Goal: Information Seeking & Learning: Learn about a topic

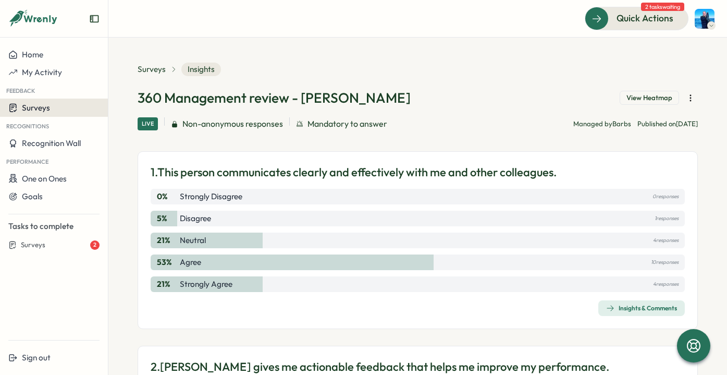
click at [47, 113] on span "Surveys" at bounding box center [36, 108] width 28 height 10
click at [135, 106] on div "Insights" at bounding box center [124, 107] width 27 height 11
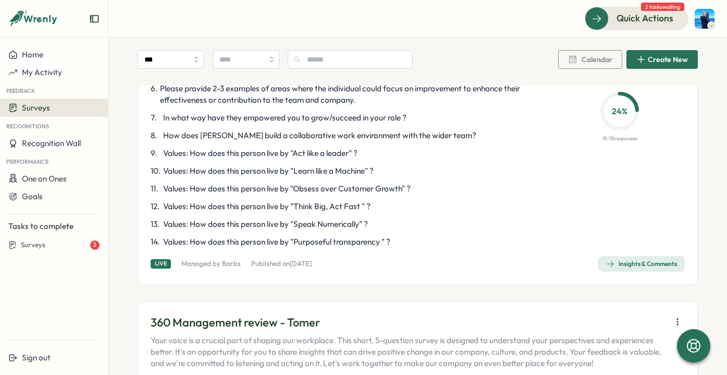
scroll to position [2188, 0]
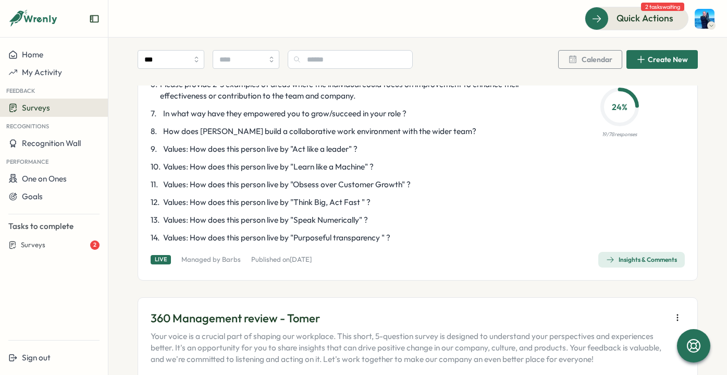
click at [632, 256] on div "Insights & Comments" at bounding box center [641, 259] width 71 height 8
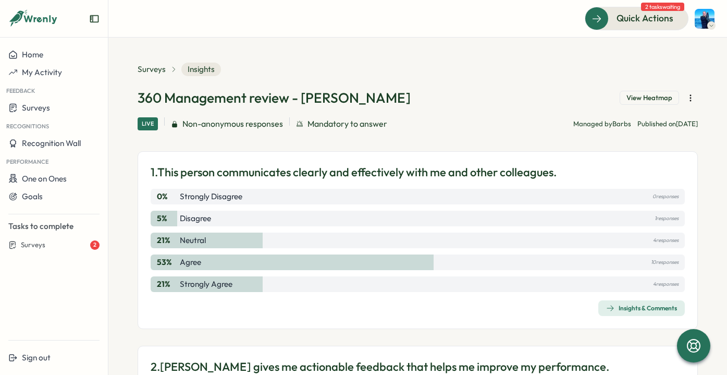
click at [642, 309] on div "Insights & Comments" at bounding box center [641, 308] width 71 height 8
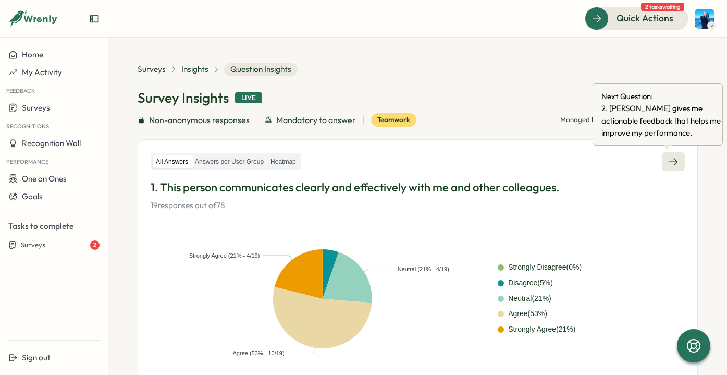
click at [668, 162] on icon at bounding box center [673, 161] width 10 height 10
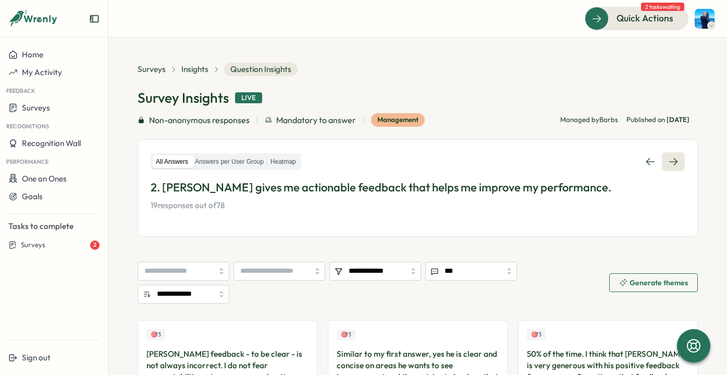
click at [670, 161] on icon at bounding box center [673, 161] width 8 height 7
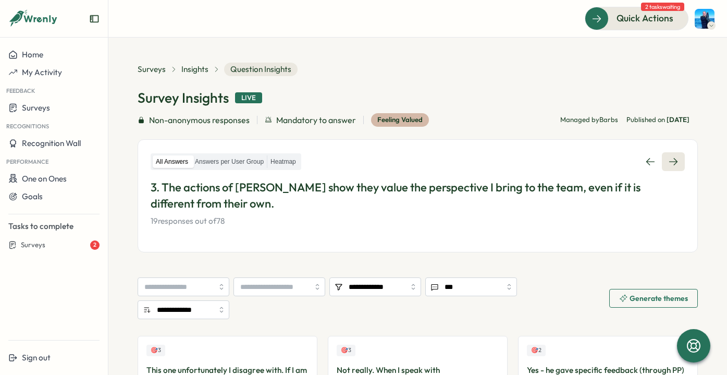
click at [669, 161] on icon at bounding box center [673, 161] width 10 height 10
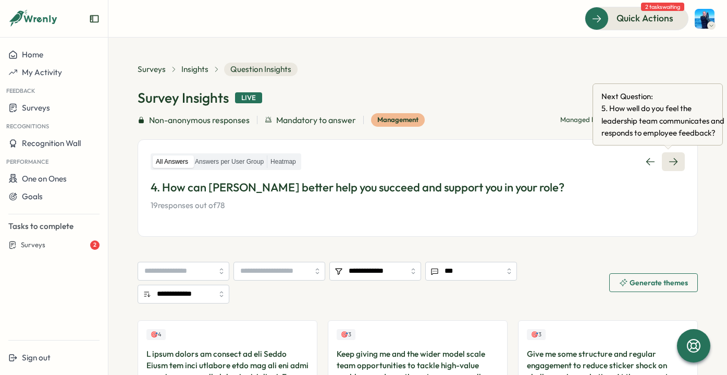
click at [670, 163] on icon at bounding box center [673, 161] width 10 height 10
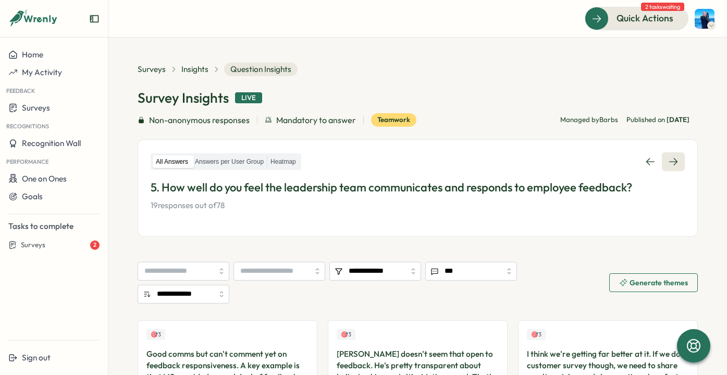
click at [674, 164] on link at bounding box center [673, 161] width 23 height 19
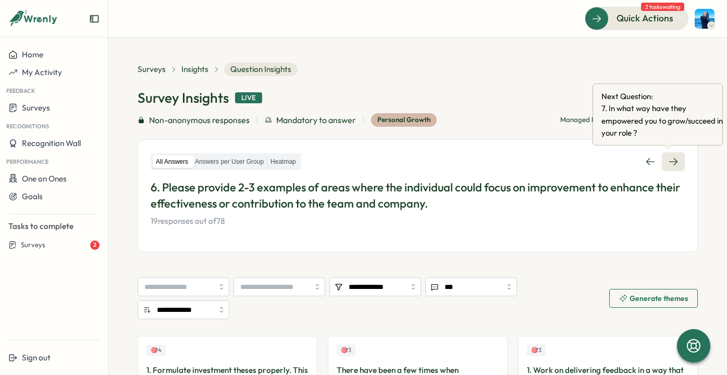
click at [670, 158] on icon at bounding box center [673, 161] width 10 height 10
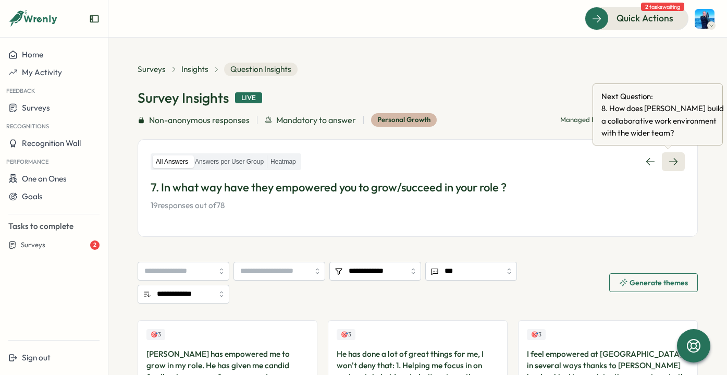
click at [668, 164] on icon at bounding box center [673, 161] width 10 height 10
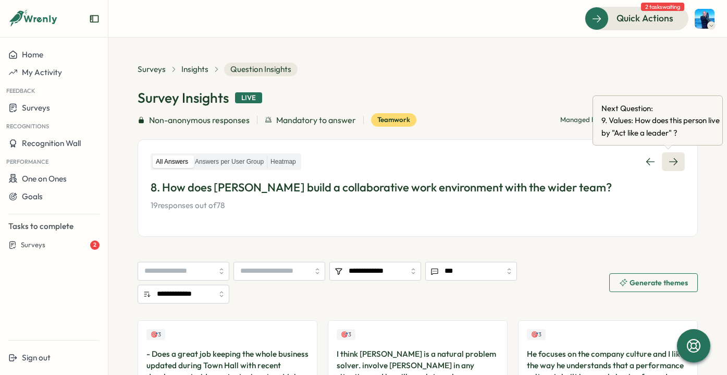
click at [670, 161] on icon at bounding box center [673, 161] width 8 height 7
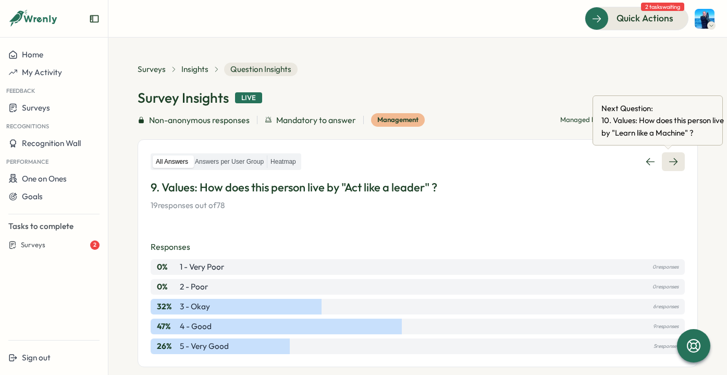
click at [676, 163] on link at bounding box center [673, 161] width 23 height 19
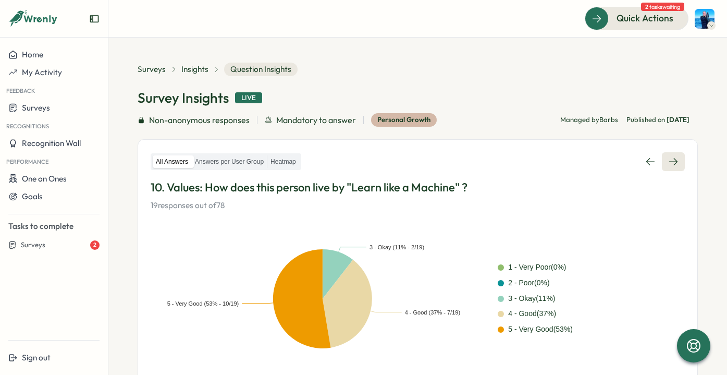
click at [674, 157] on link at bounding box center [673, 161] width 23 height 19
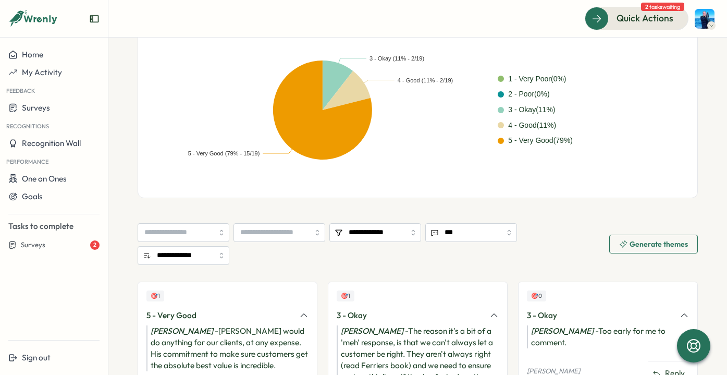
scroll to position [76, 0]
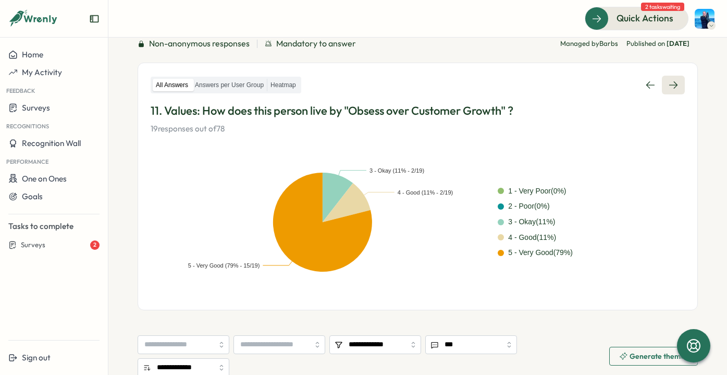
click at [671, 93] on link at bounding box center [673, 85] width 23 height 19
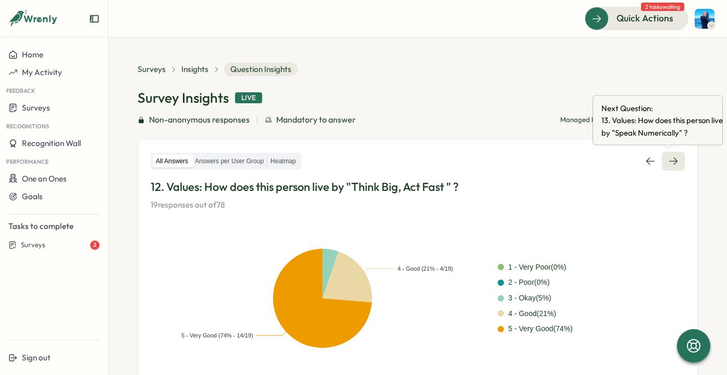
click at [669, 163] on icon at bounding box center [673, 161] width 10 height 10
